Goal: Complete application form: Complete application form

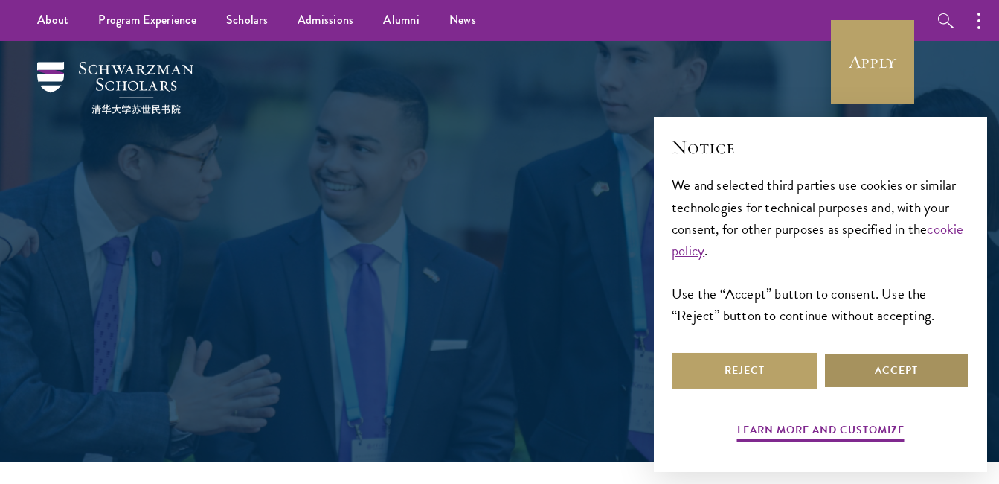
click at [886, 373] on button "Accept" at bounding box center [897, 371] width 146 height 36
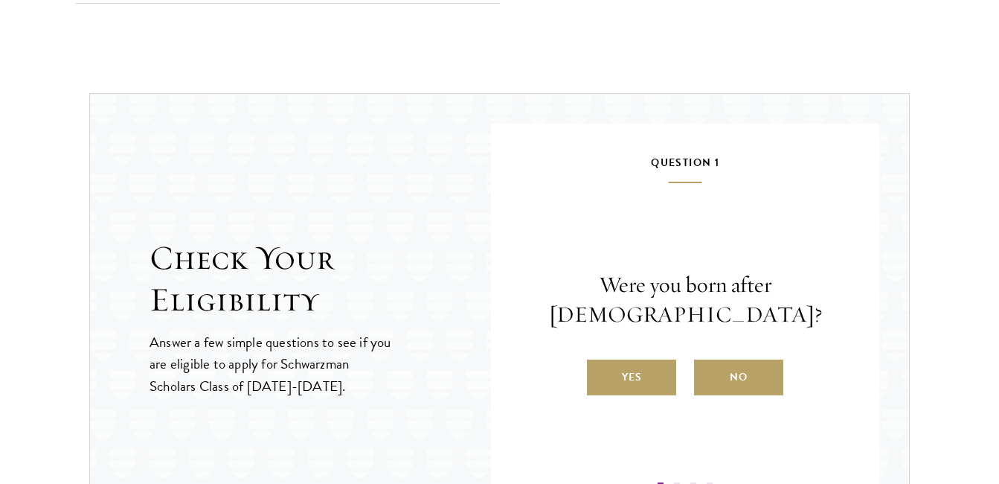
scroll to position [1481, 0]
click at [651, 385] on label "Yes" at bounding box center [631, 377] width 89 height 36
click at [600, 374] on input "Yes" at bounding box center [593, 366] width 13 height 13
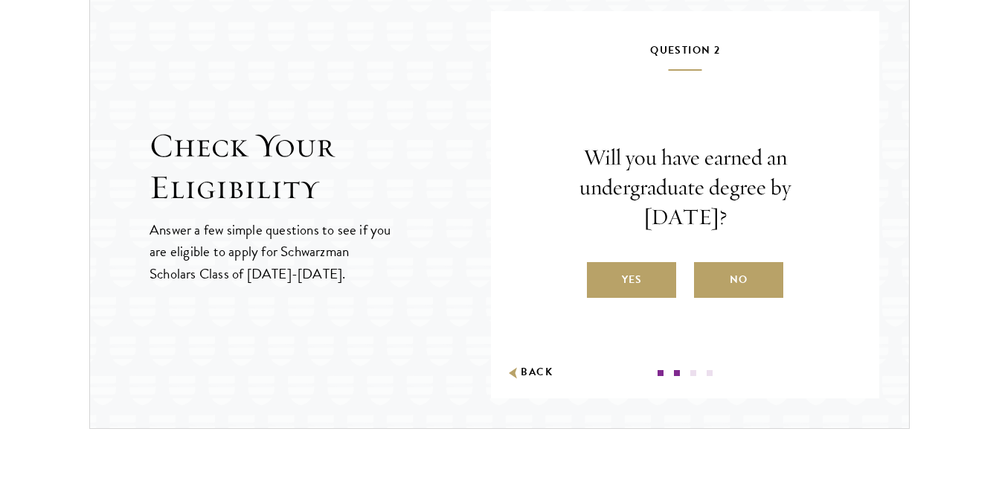
scroll to position [1593, 0]
click at [630, 272] on label "Yes" at bounding box center [631, 279] width 89 height 36
click at [600, 272] on input "Yes" at bounding box center [593, 269] width 13 height 13
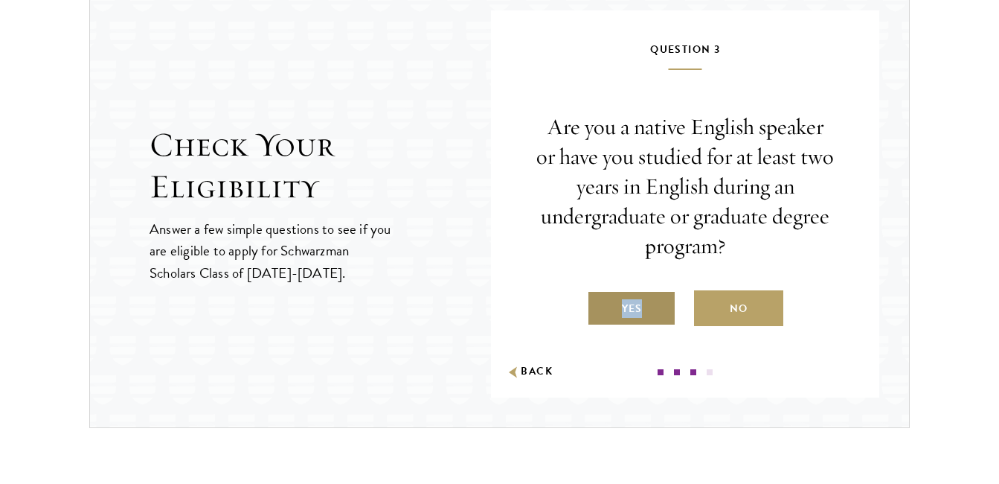
drag, startPoint x: 630, startPoint y: 272, endPoint x: 637, endPoint y: 302, distance: 31.2
click at [637, 302] on div "Are you a native English speaker or have you studied for at least two years in …" at bounding box center [685, 219] width 299 height 214
drag, startPoint x: 637, startPoint y: 302, endPoint x: 642, endPoint y: 317, distance: 15.8
click at [642, 317] on label "Yes" at bounding box center [631, 308] width 89 height 36
click at [600, 306] on input "Yes" at bounding box center [593, 298] width 13 height 13
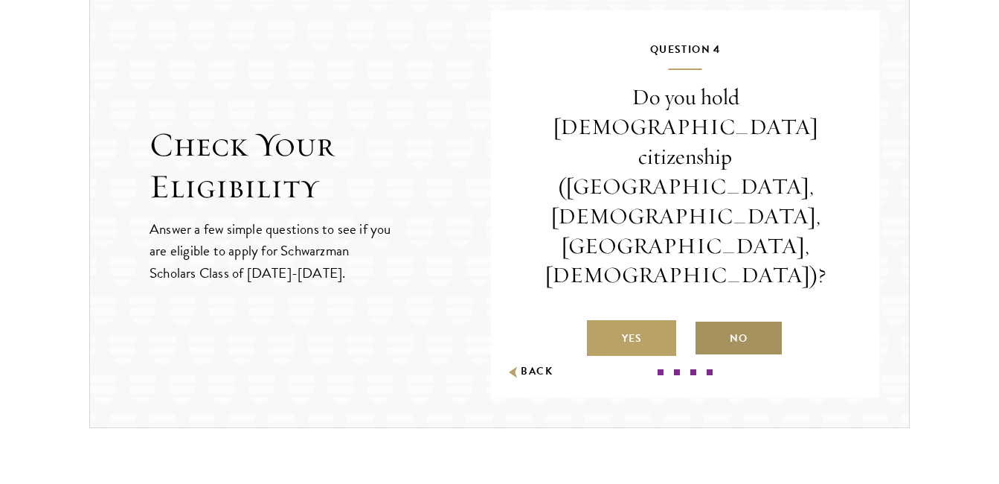
click at [720, 320] on label "No" at bounding box center [738, 338] width 89 height 36
click at [708, 322] on input "No" at bounding box center [700, 328] width 13 height 13
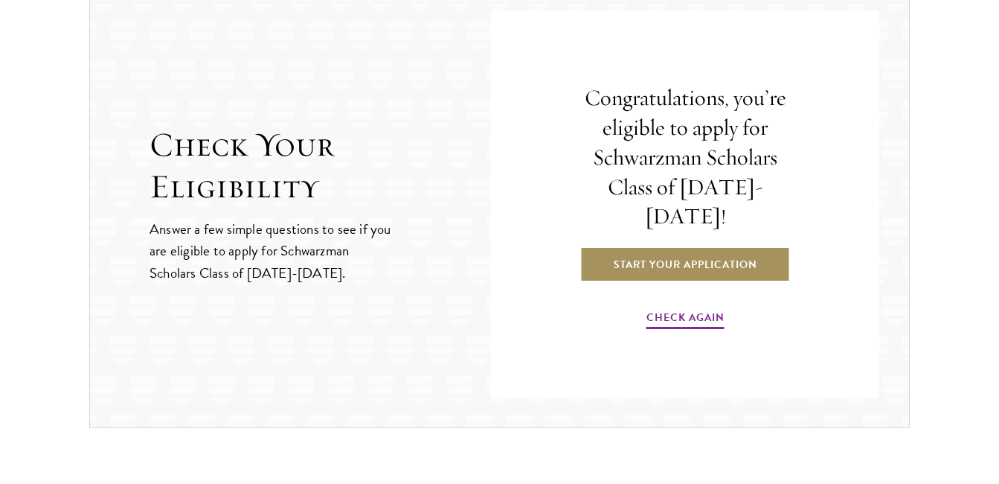
click at [693, 246] on link "Start Your Application" at bounding box center [685, 264] width 211 height 36
